Goal: Browse casually

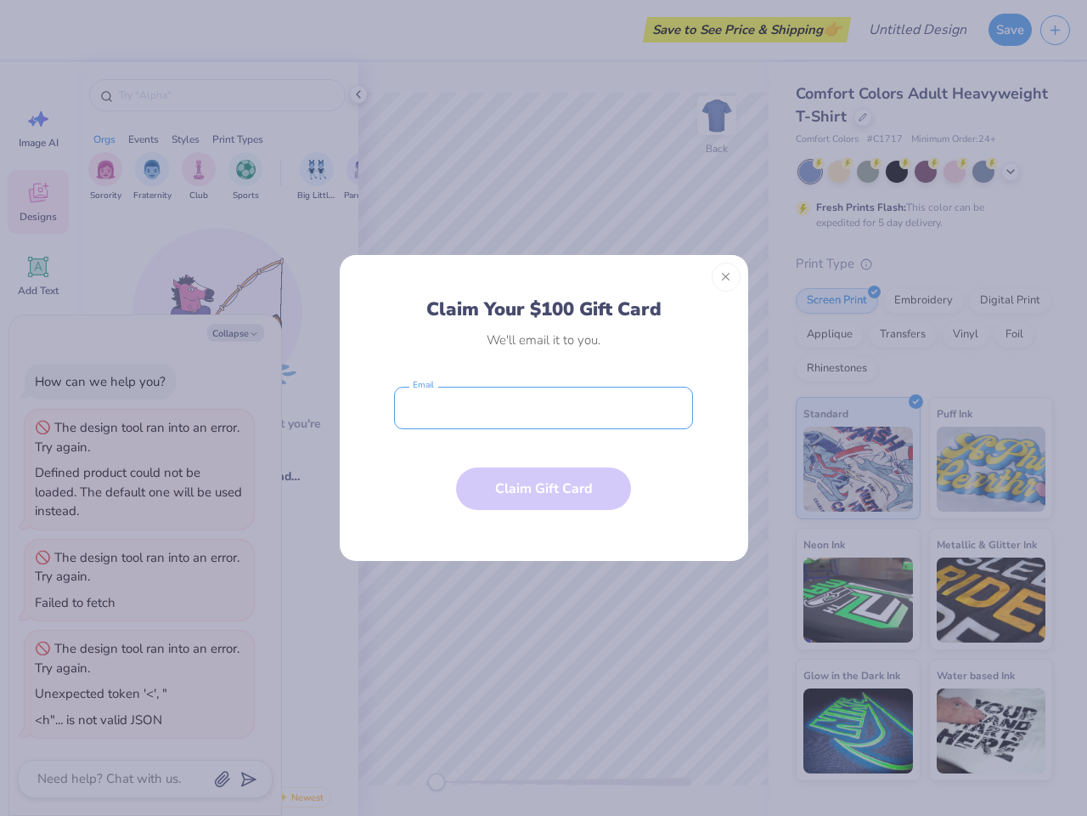
click at [544, 408] on input "email" at bounding box center [543, 408] width 299 height 42
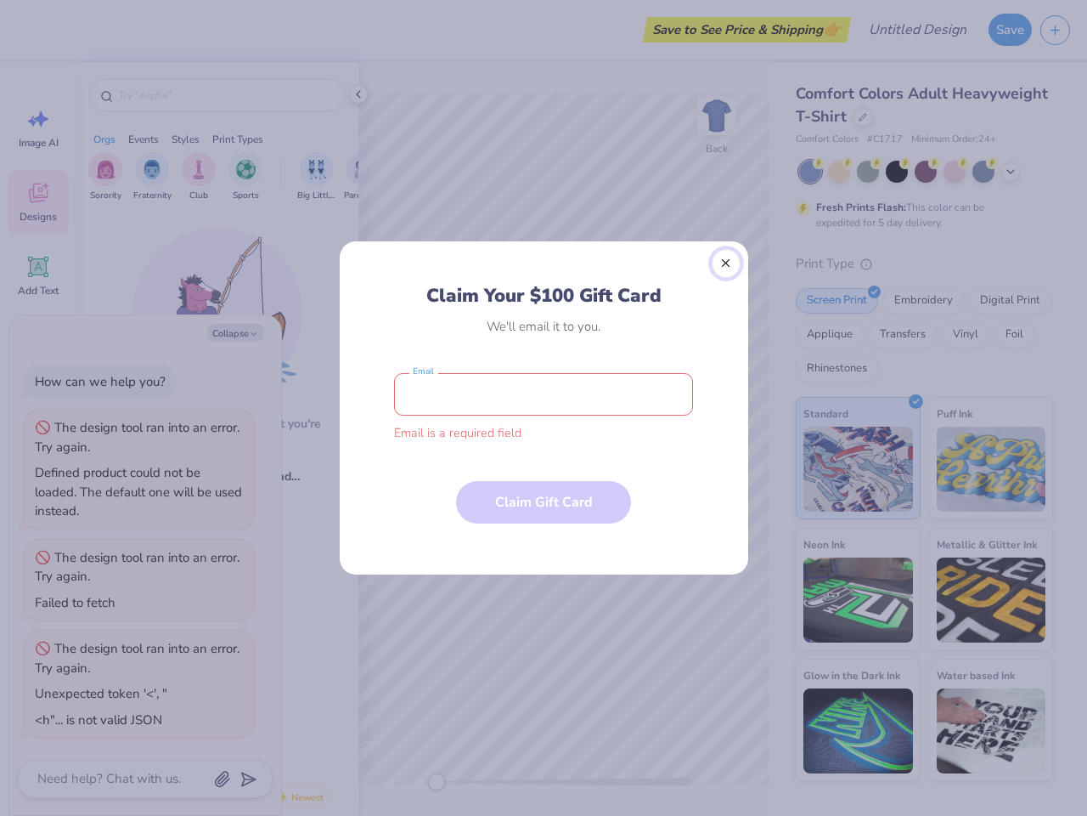
click at [726, 277] on button "Close" at bounding box center [726, 263] width 29 height 29
